Goal: Book appointment/travel/reservation

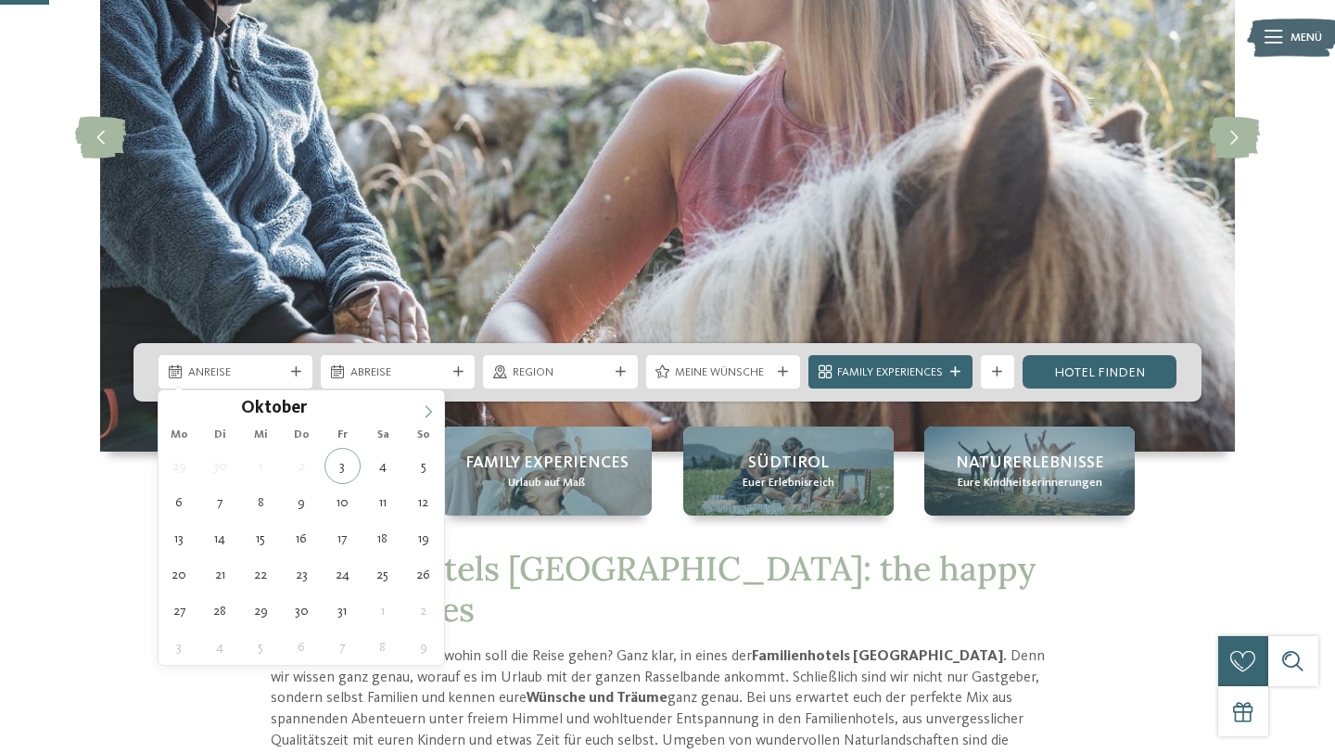
scroll to position [260, 0]
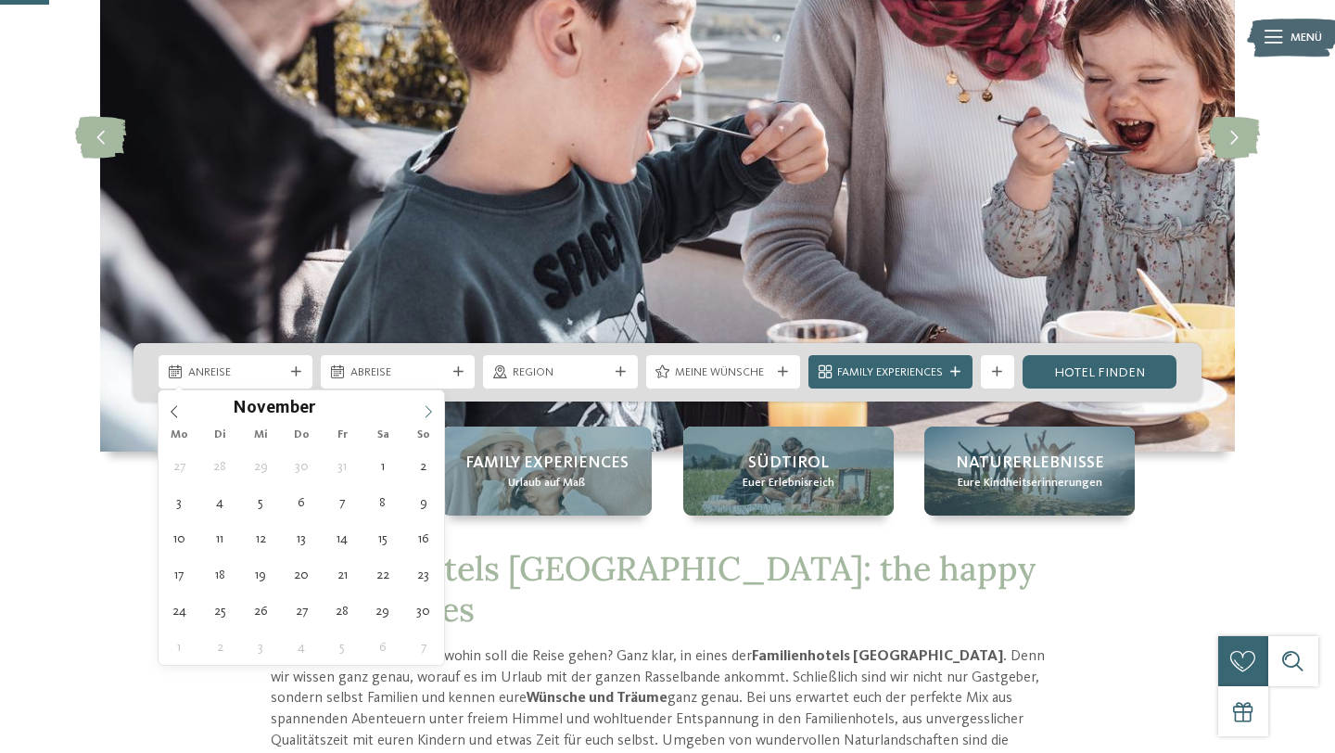
click at [432, 403] on span at bounding box center [428, 406] width 32 height 32
click at [432, 402] on span at bounding box center [428, 406] width 32 height 32
type div "[DATE]"
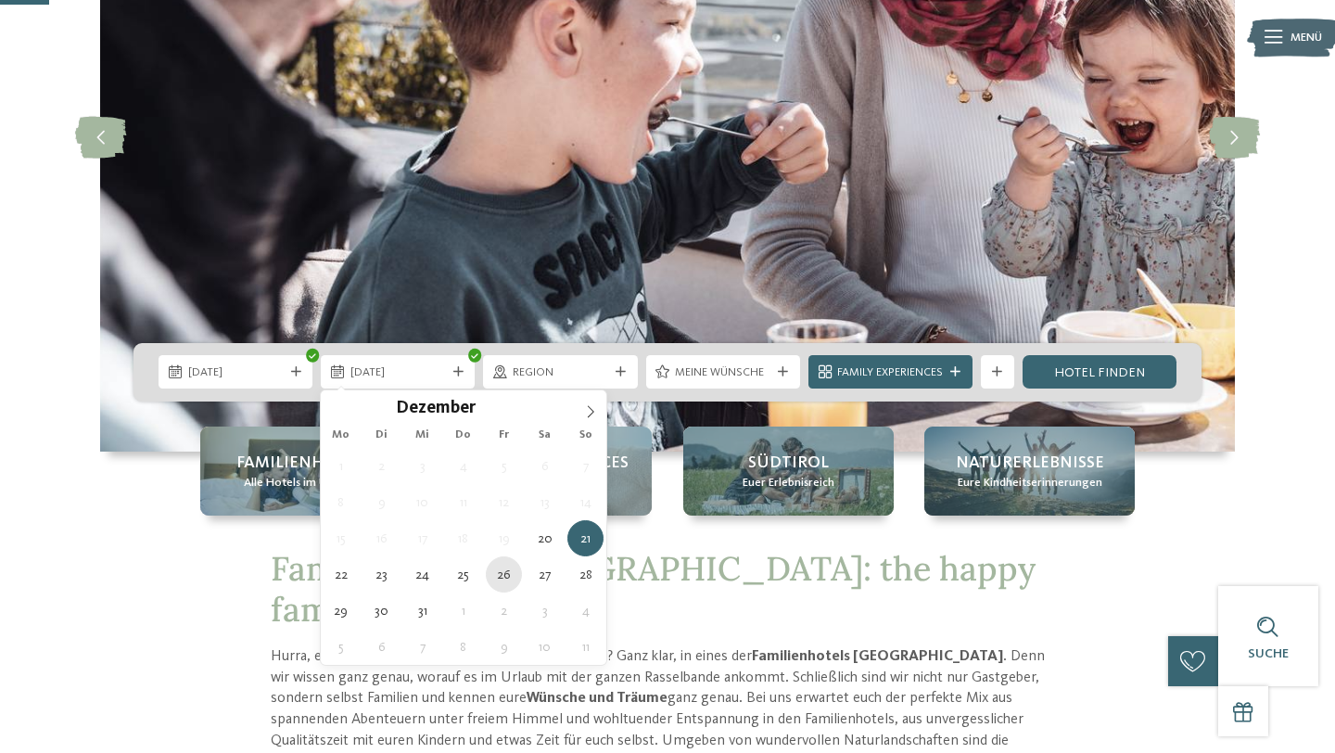
type div "[DATE]"
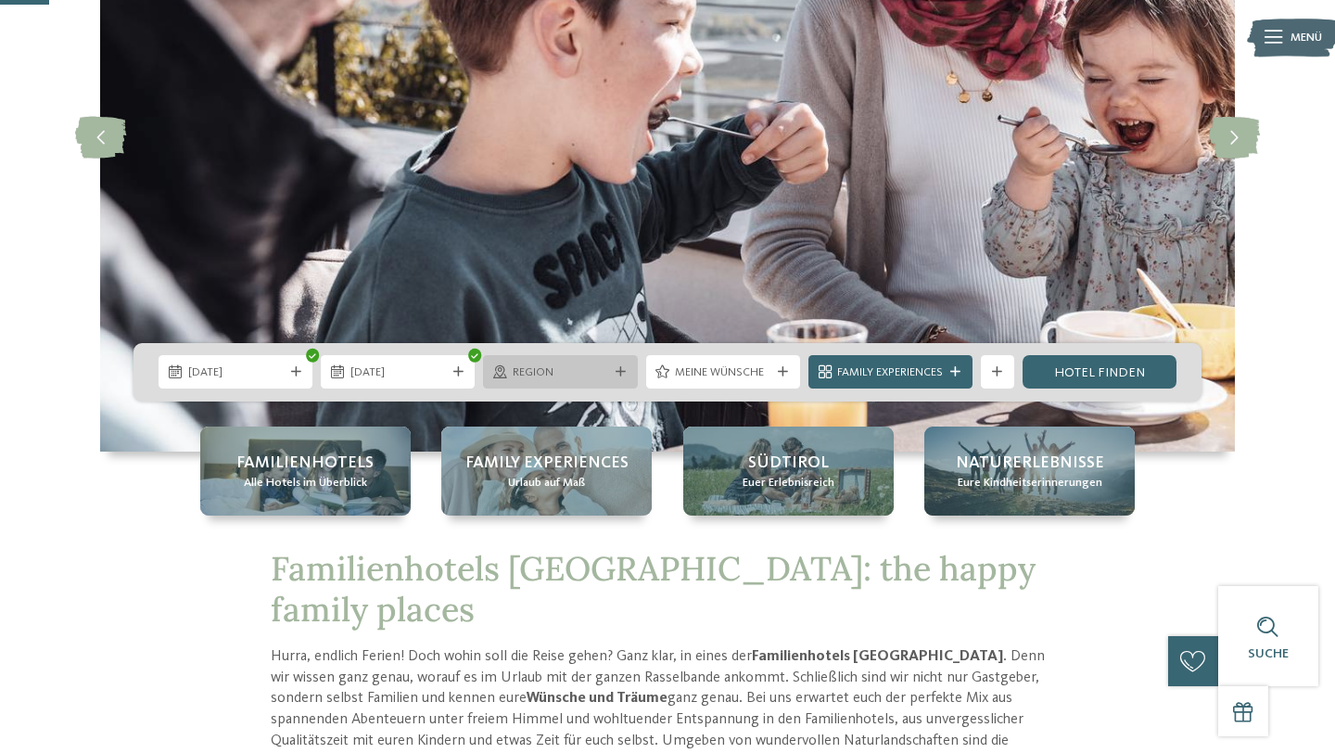
click at [610, 372] on div "Region" at bounding box center [560, 372] width 104 height 18
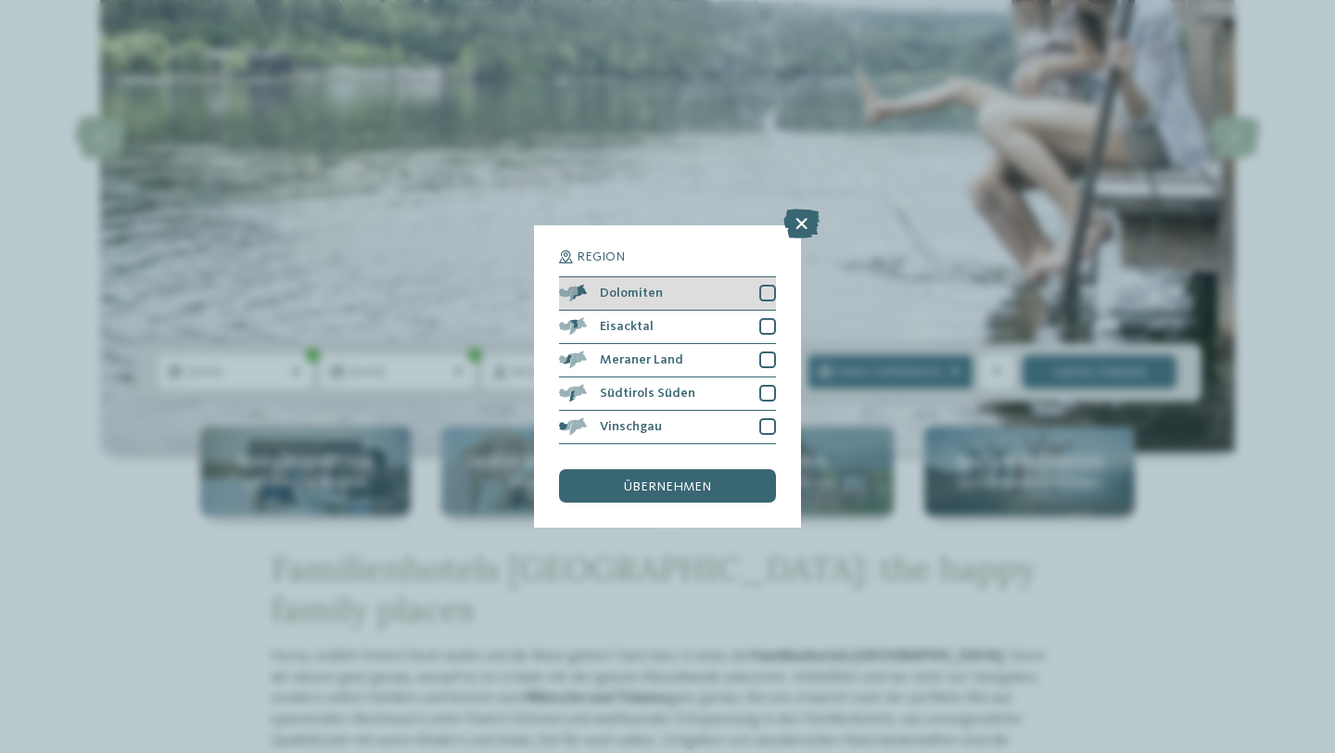
click at [773, 293] on div at bounding box center [767, 293] width 17 height 17
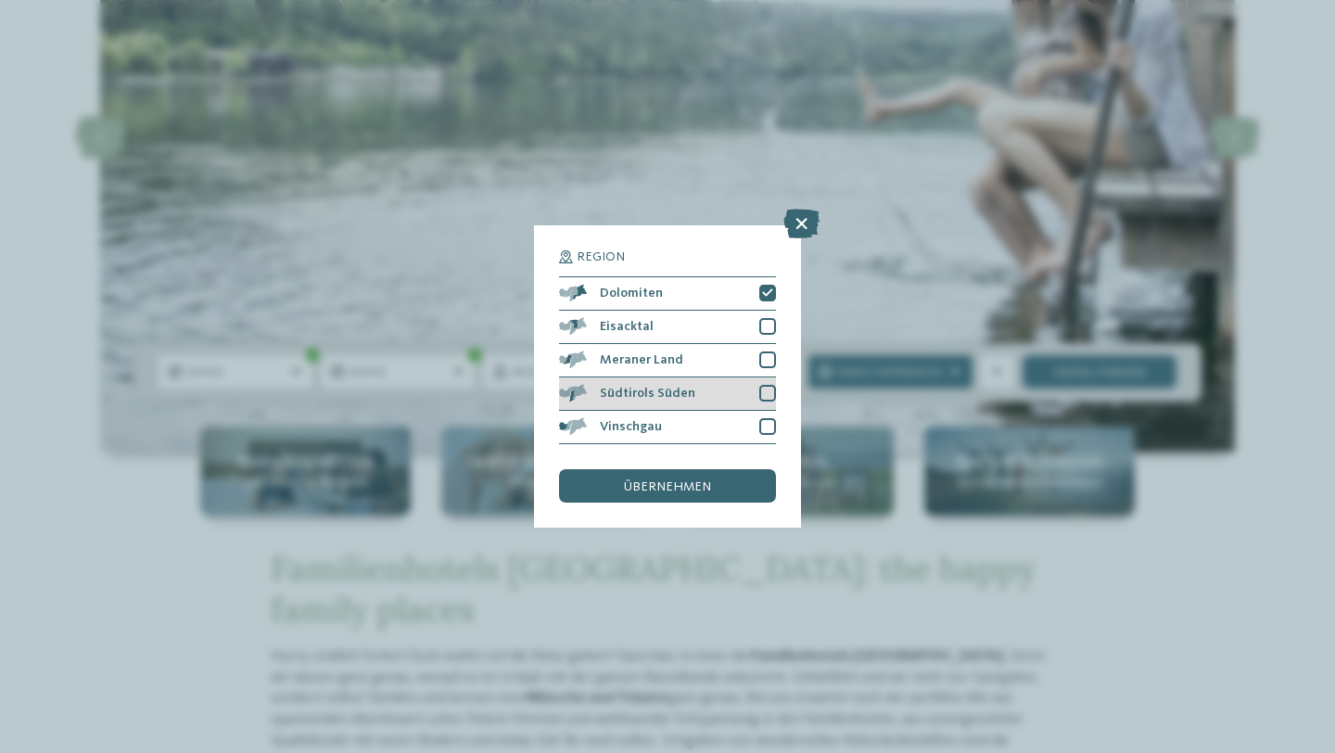
click at [761, 394] on div at bounding box center [767, 393] width 17 height 17
click at [700, 481] on span "übernehmen" at bounding box center [667, 486] width 87 height 13
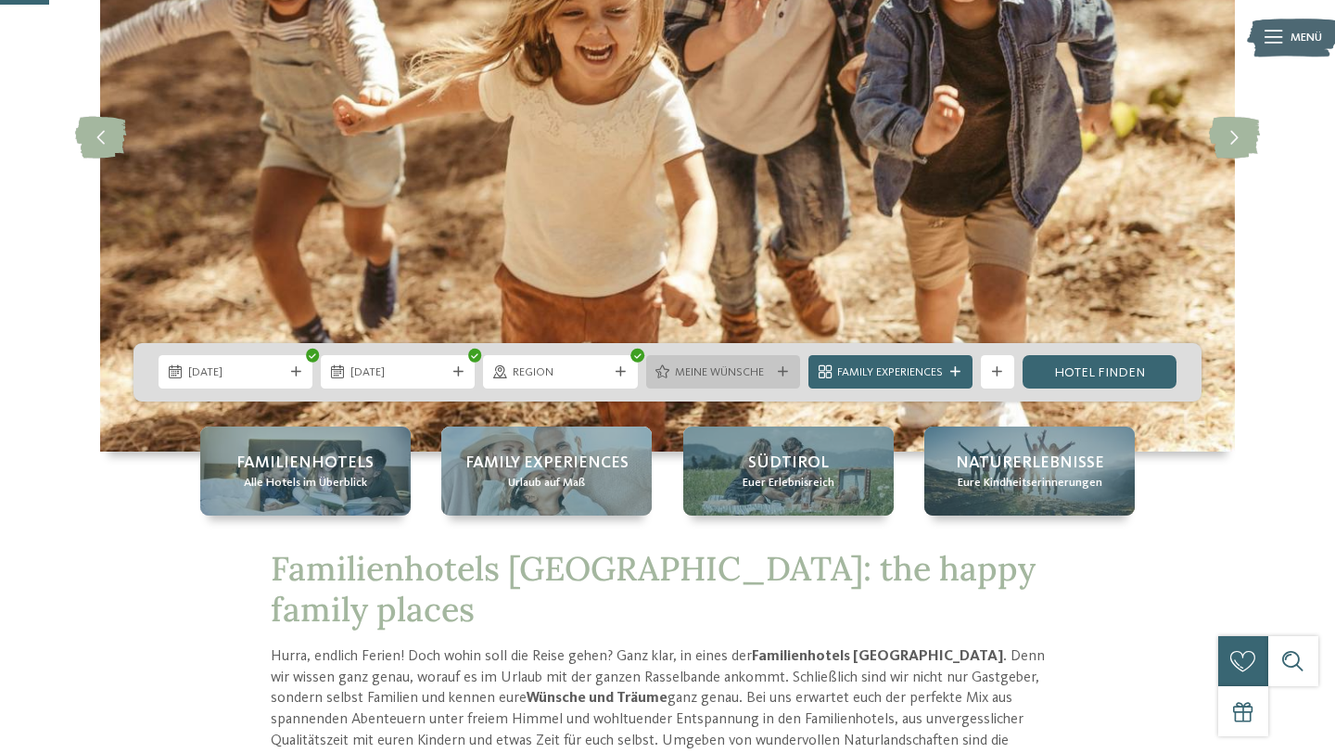
click at [751, 373] on span "Meine Wünsche" at bounding box center [722, 372] width 95 height 17
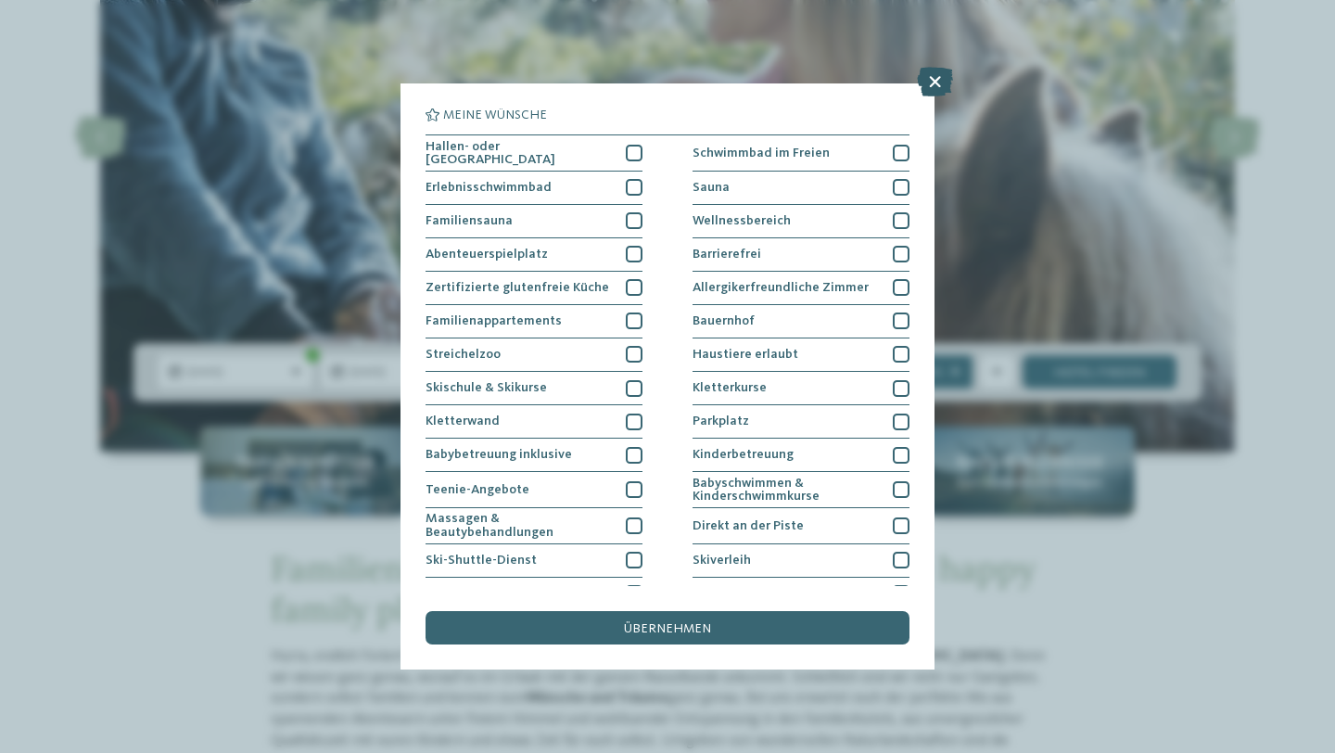
click at [940, 76] on icon at bounding box center [935, 82] width 36 height 30
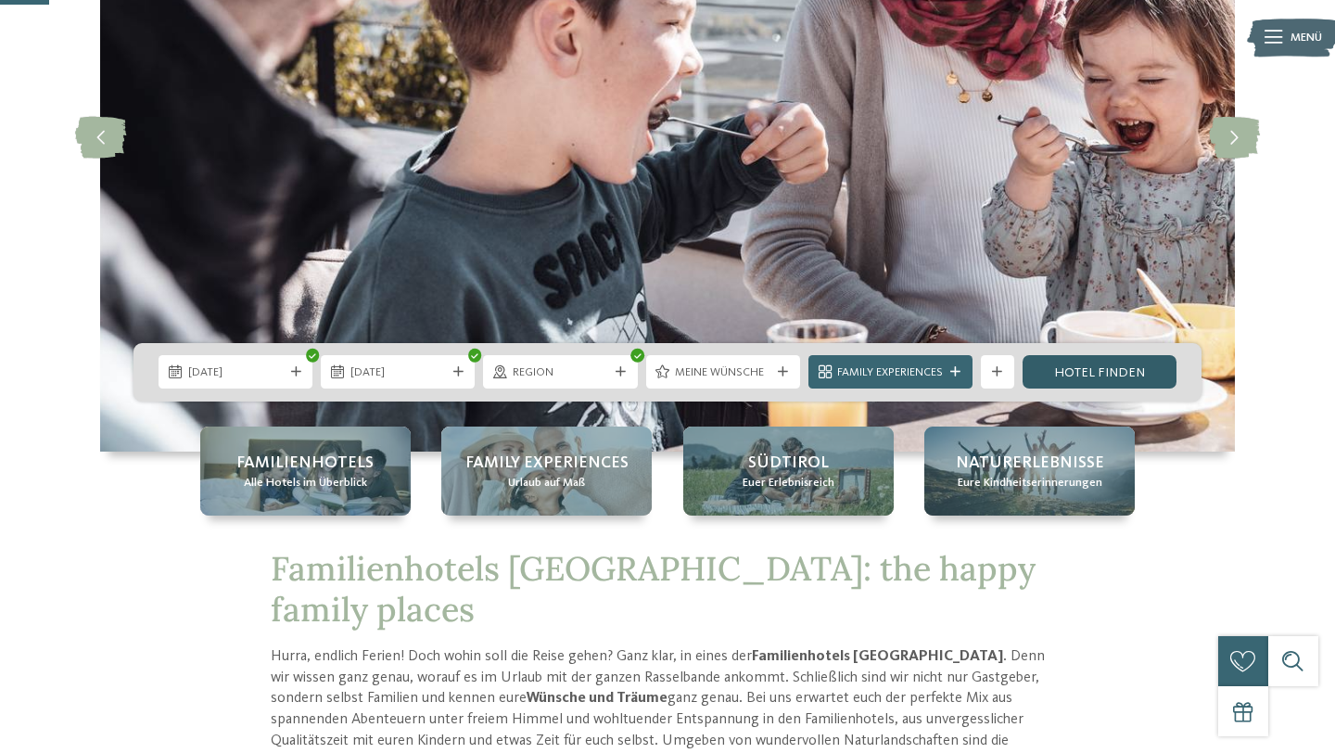
click at [1089, 374] on link "Hotel finden" at bounding box center [1099, 371] width 154 height 33
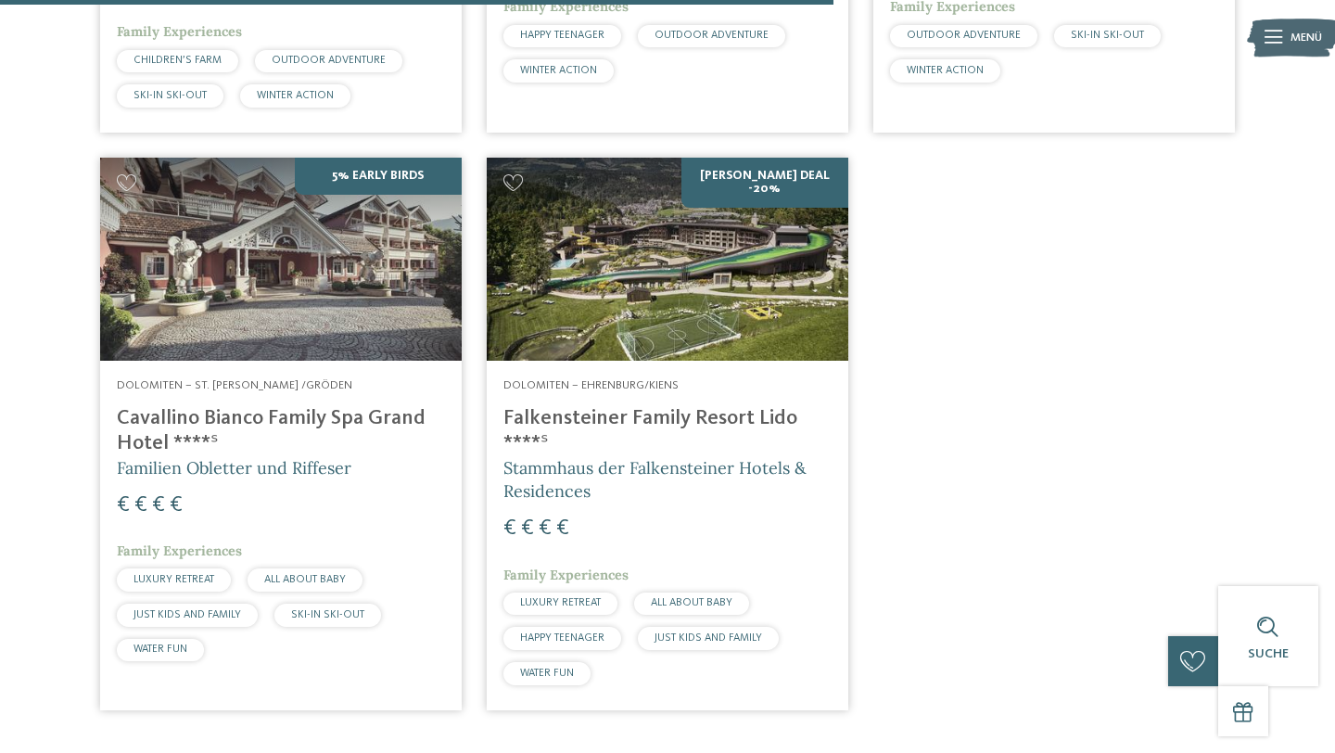
scroll to position [1538, 0]
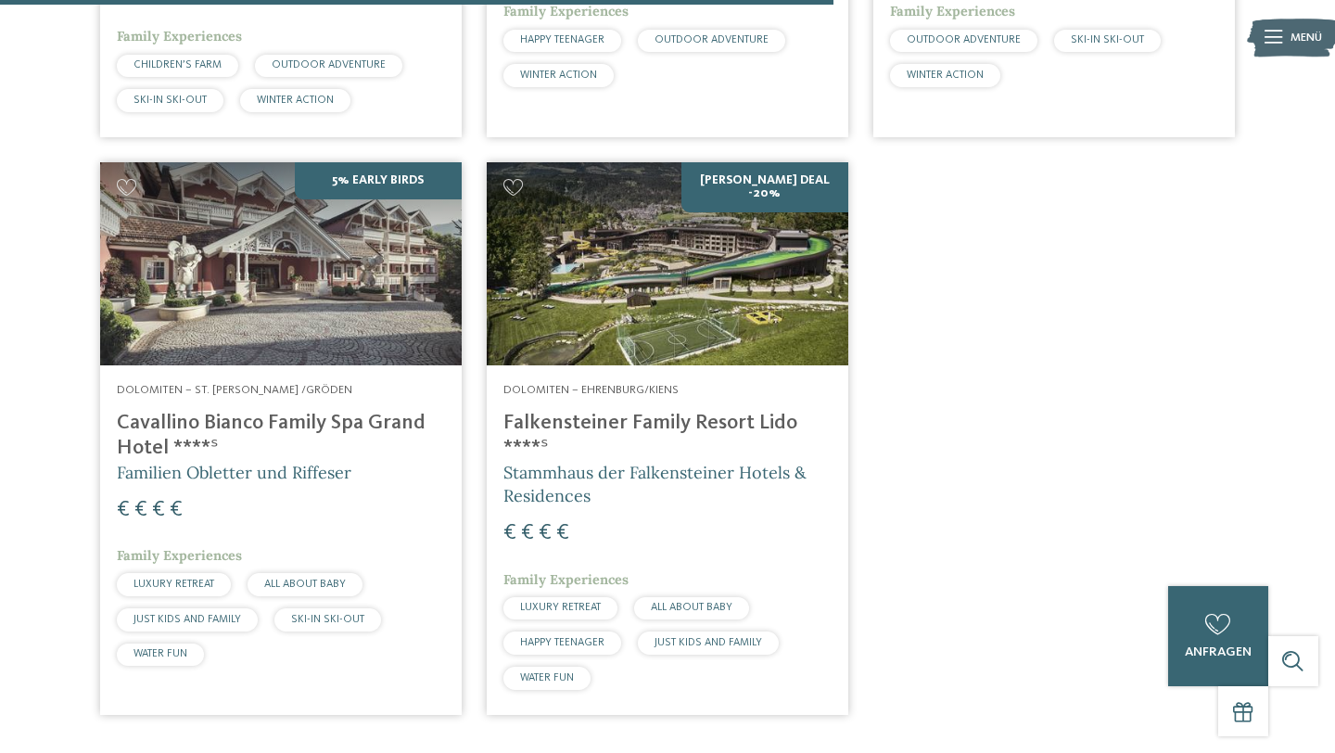
click at [730, 411] on h4 "Falkensteiner Family Resort Lido ****ˢ" at bounding box center [667, 436] width 328 height 50
